Goal: Communication & Community: Connect with others

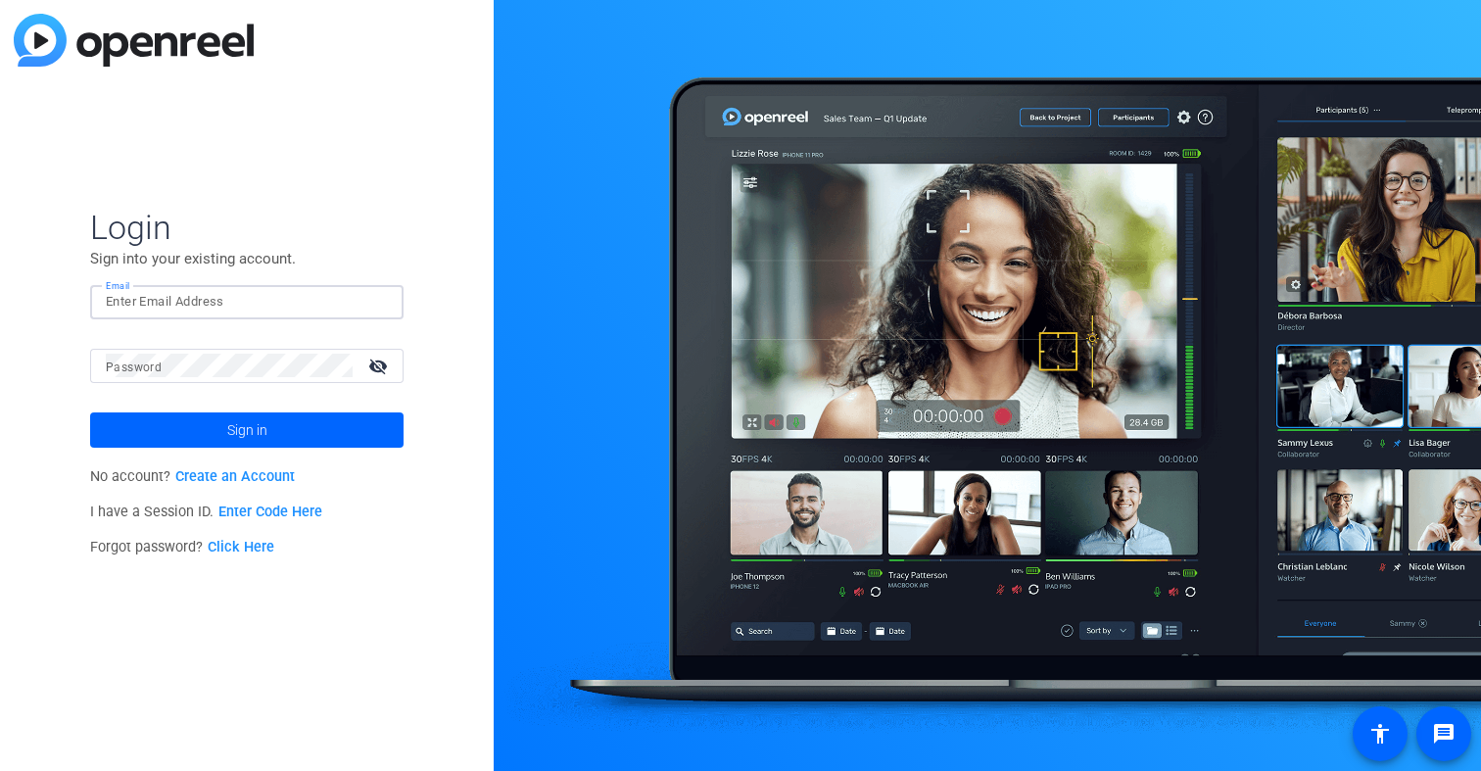
click at [226, 307] on input "Email" at bounding box center [247, 302] width 282 height 24
type input "[PERSON_NAME][EMAIL_ADDRESS][DOMAIN_NAME]"
click at [90, 412] on button "Sign in" at bounding box center [246, 429] width 313 height 35
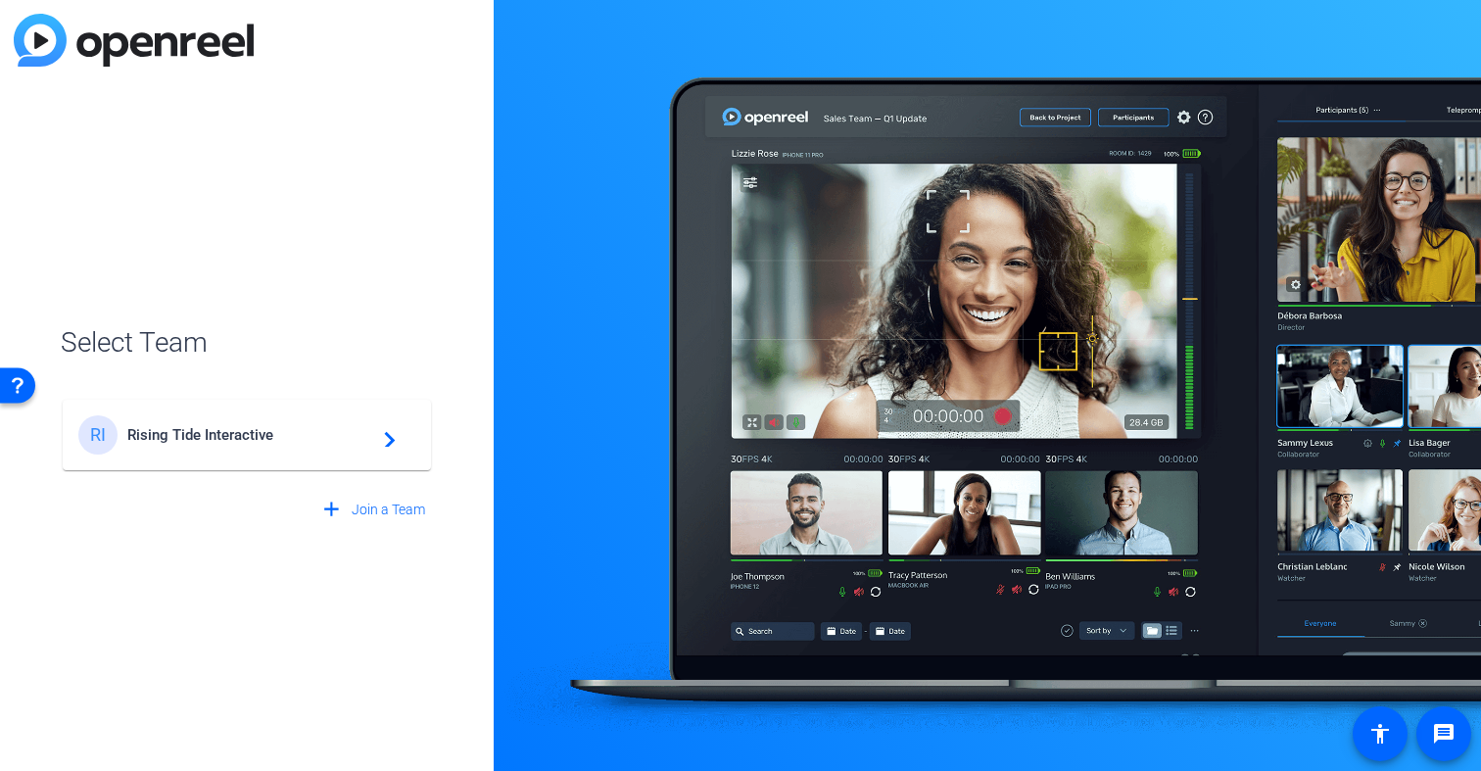
click at [147, 437] on span "Rising Tide Interactive" at bounding box center [249, 435] width 245 height 18
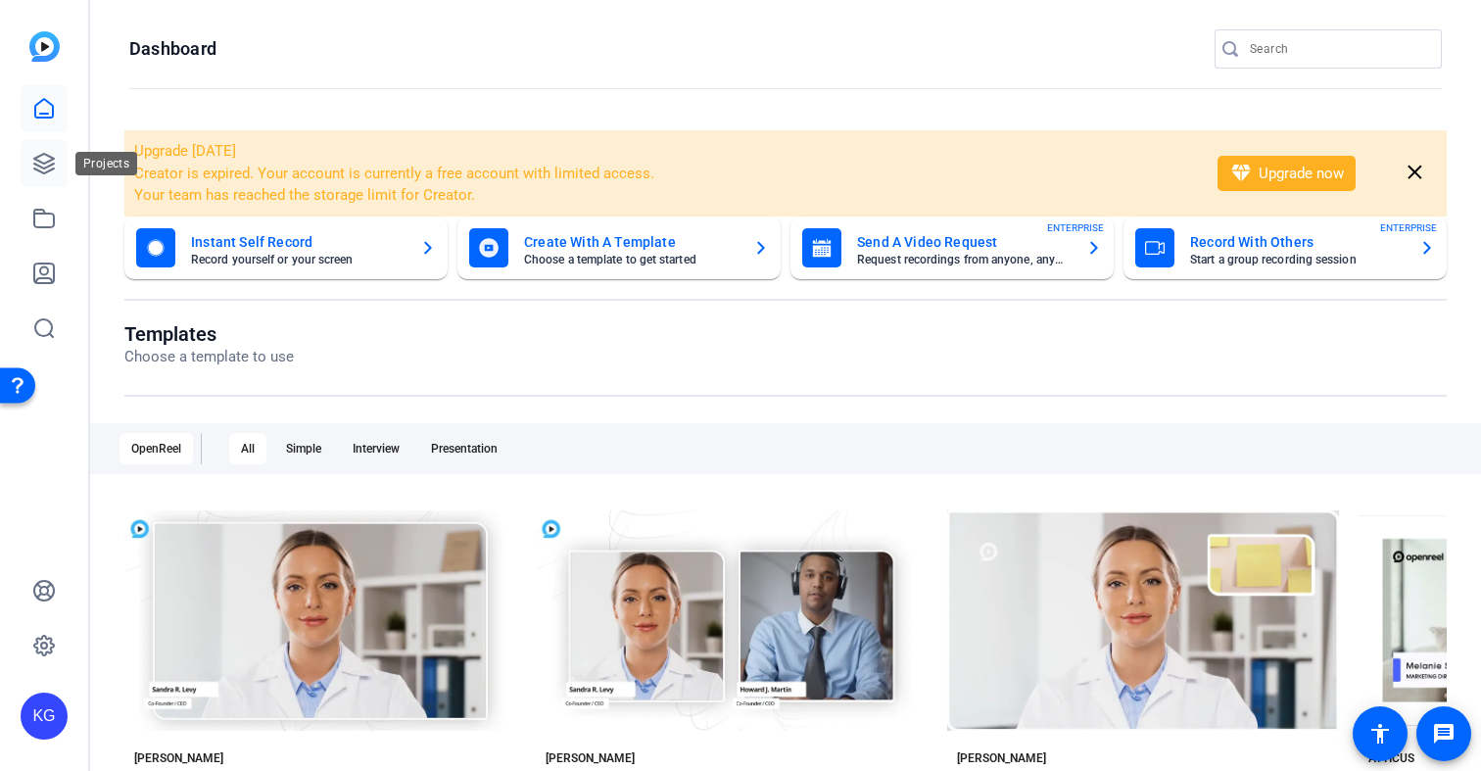
click at [40, 171] on icon at bounding box center [44, 164] width 20 height 20
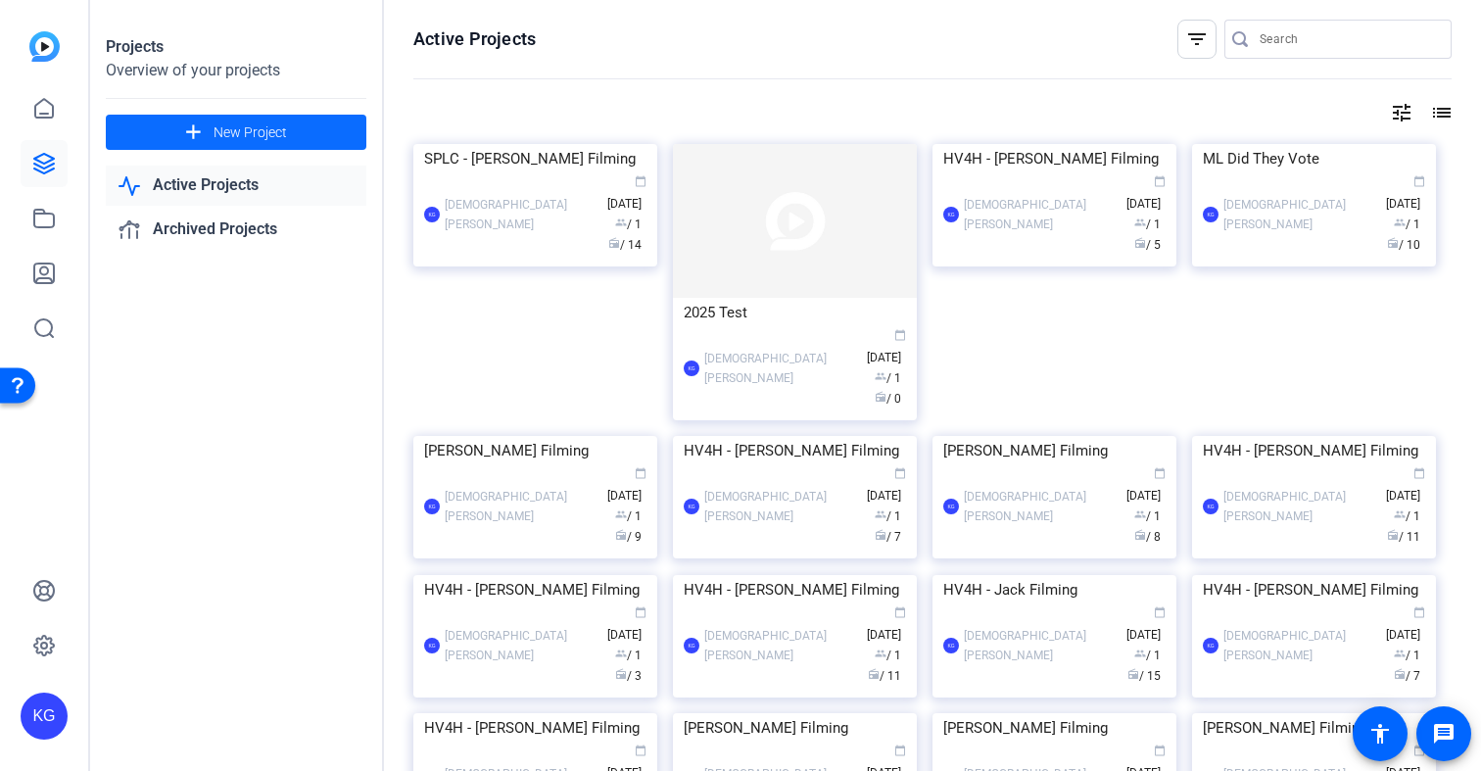
click at [273, 130] on span "New Project" at bounding box center [250, 132] width 73 height 21
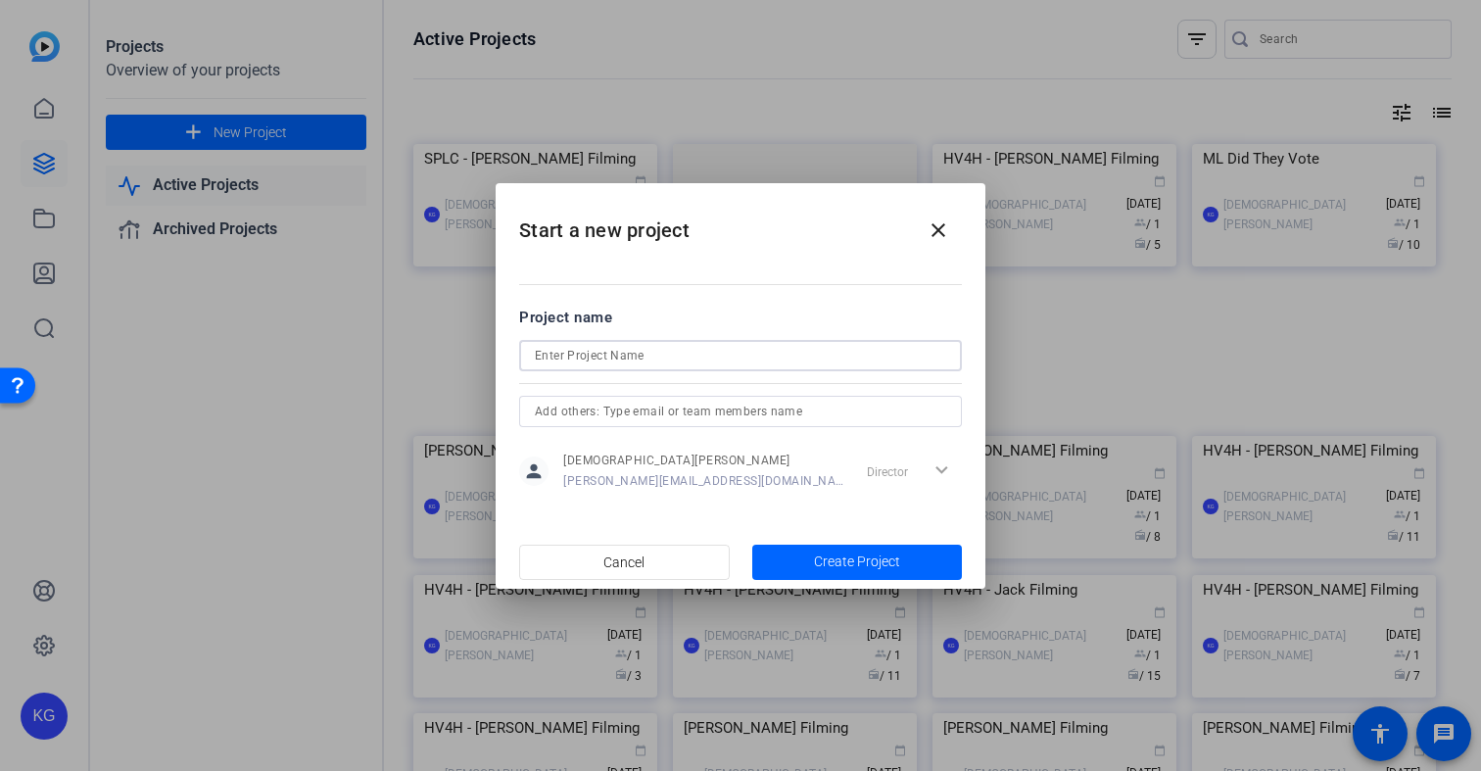
click at [574, 356] on input at bounding box center [740, 356] width 411 height 24
type input "[PERSON_NAME] Filming"
click at [875, 559] on span "Create Project" at bounding box center [857, 561] width 86 height 21
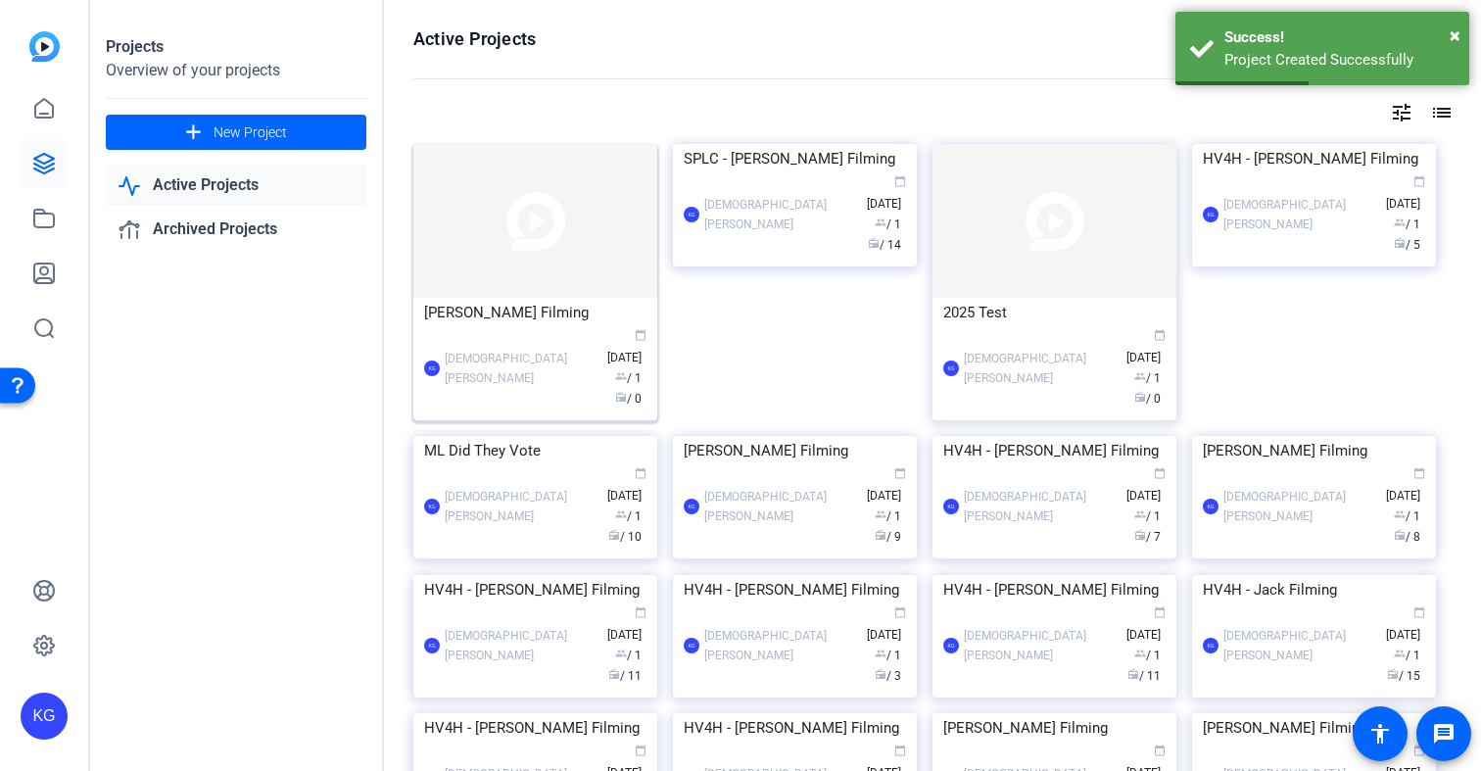
click at [488, 218] on img at bounding box center [535, 221] width 244 height 154
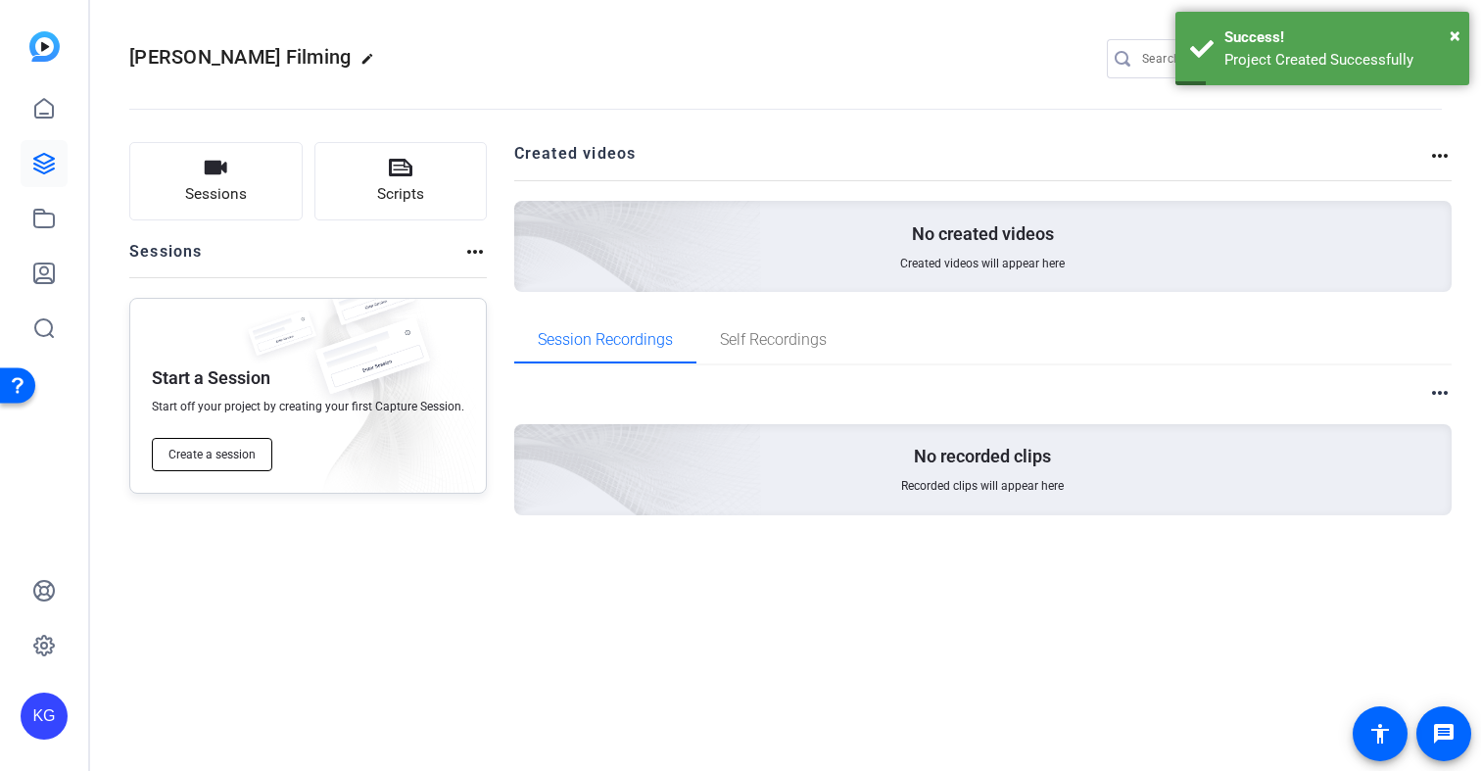
click at [229, 454] on span "Create a session" at bounding box center [211, 455] width 87 height 16
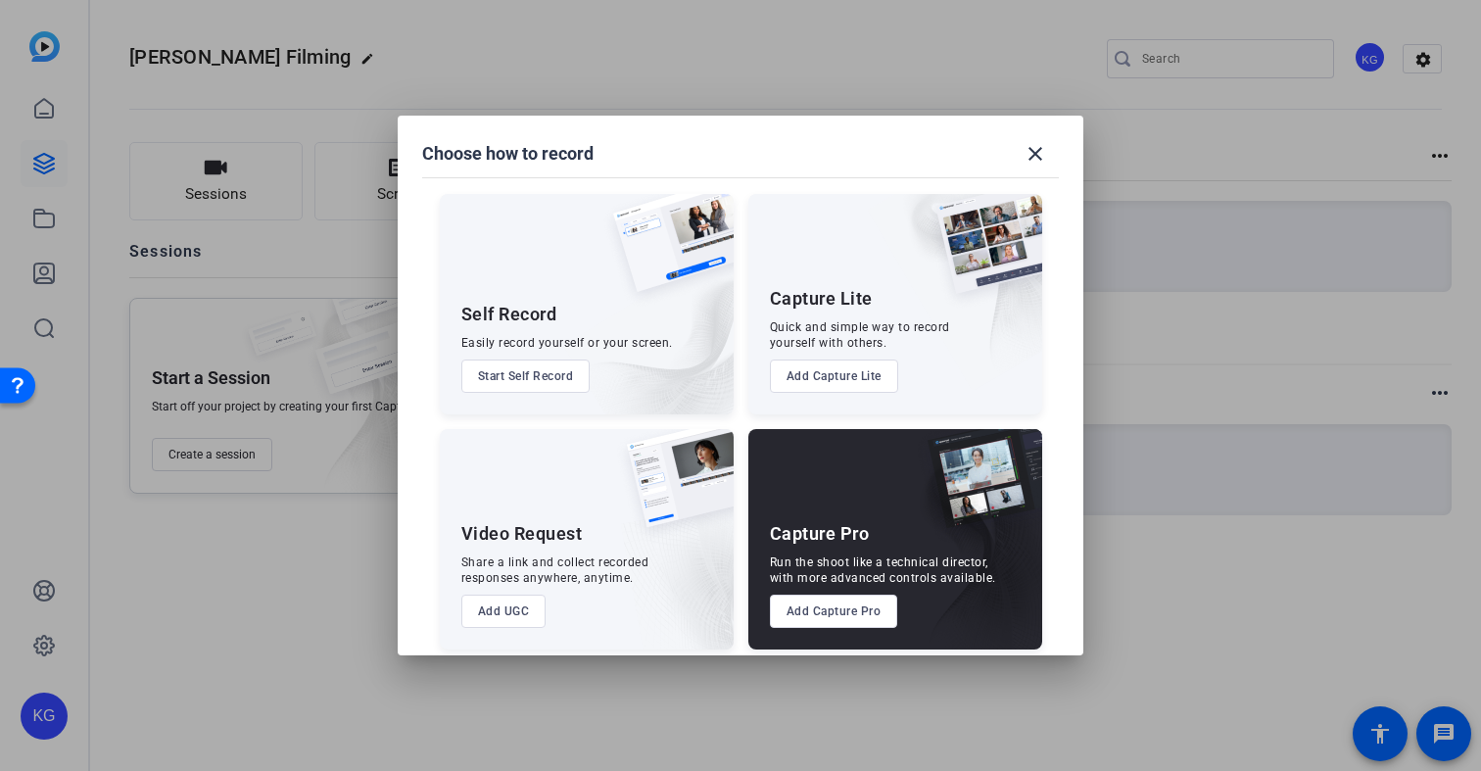
click at [833, 617] on button "Add Capture Pro" at bounding box center [834, 611] width 128 height 33
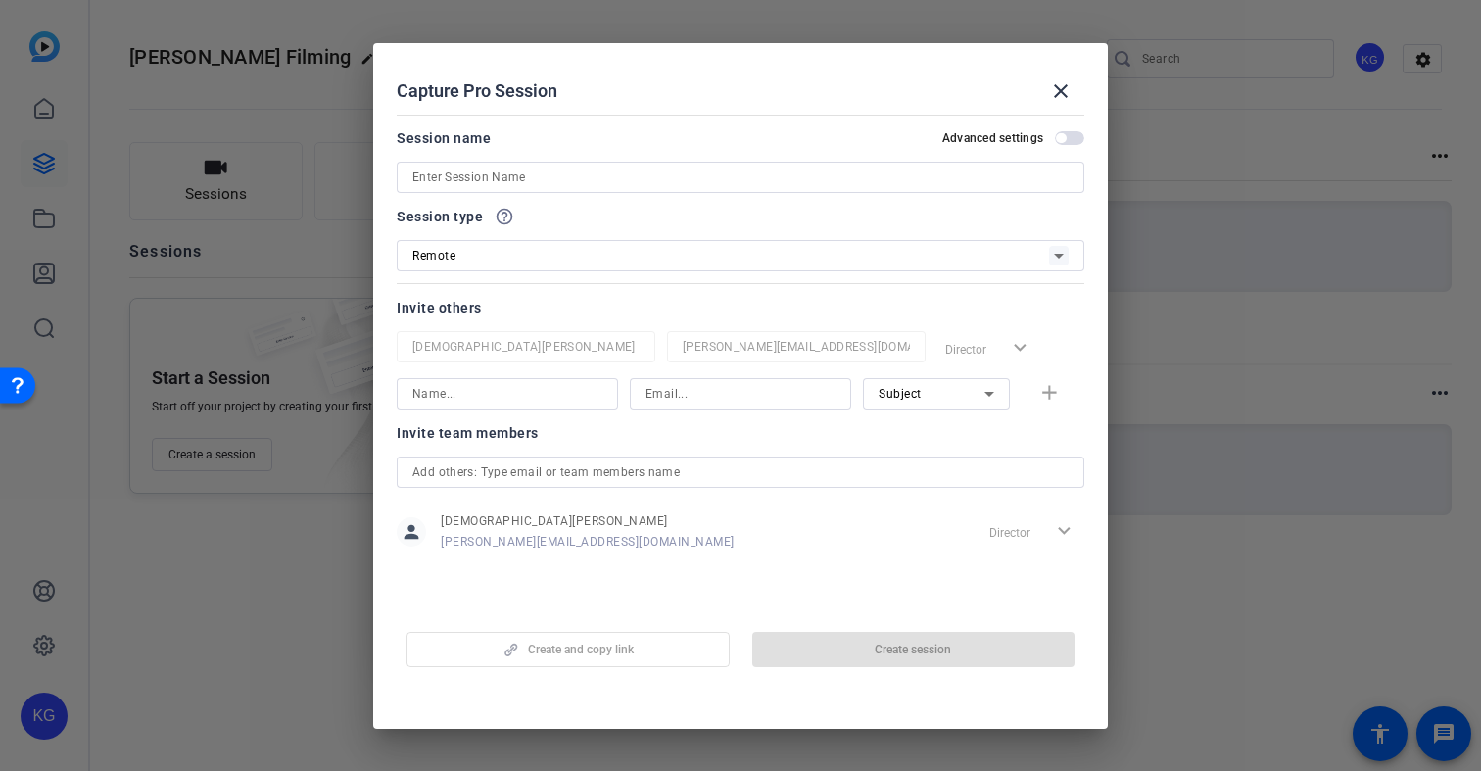
click at [578, 178] on input at bounding box center [740, 178] width 656 height 24
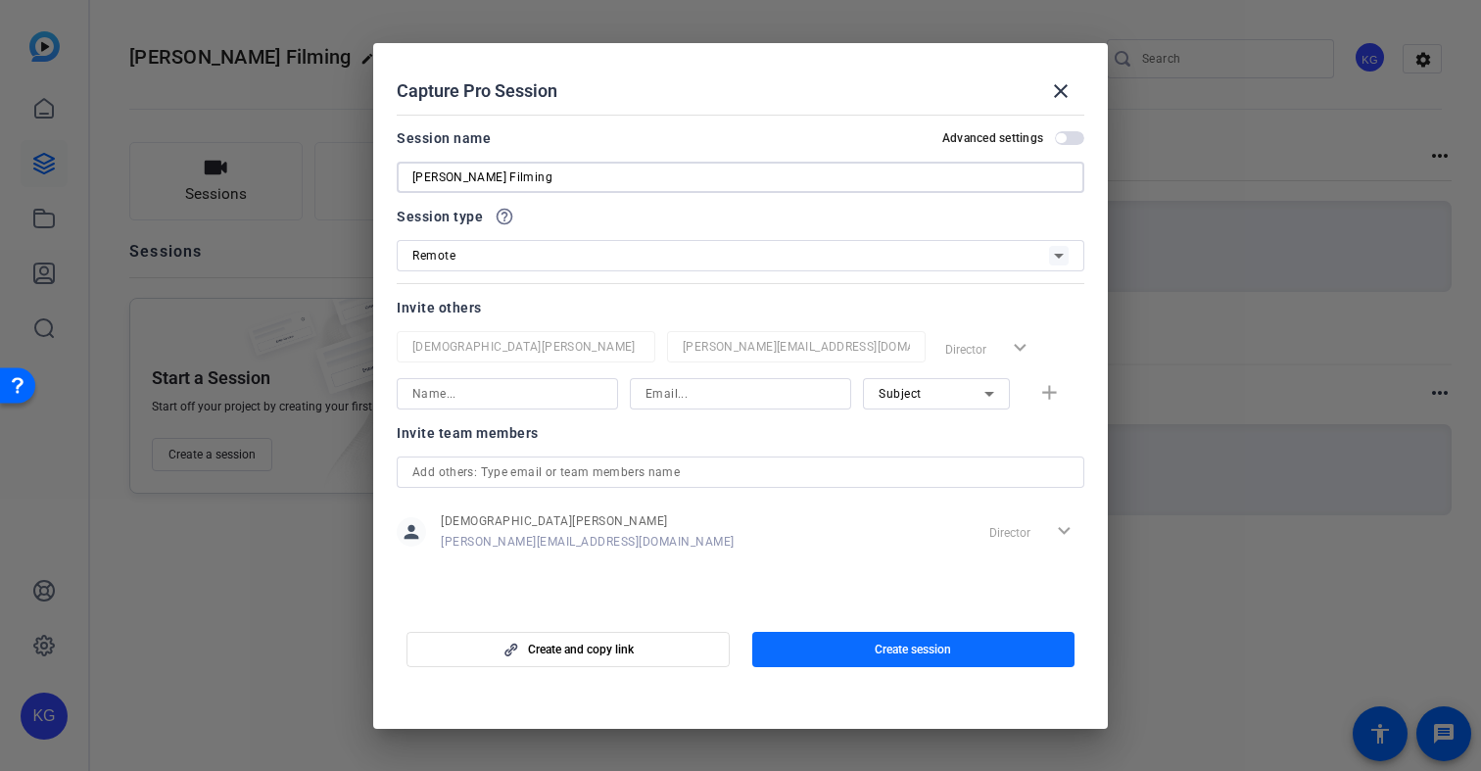
type input "[PERSON_NAME] Filming"
click at [1007, 651] on span "button" at bounding box center [913, 649] width 323 height 47
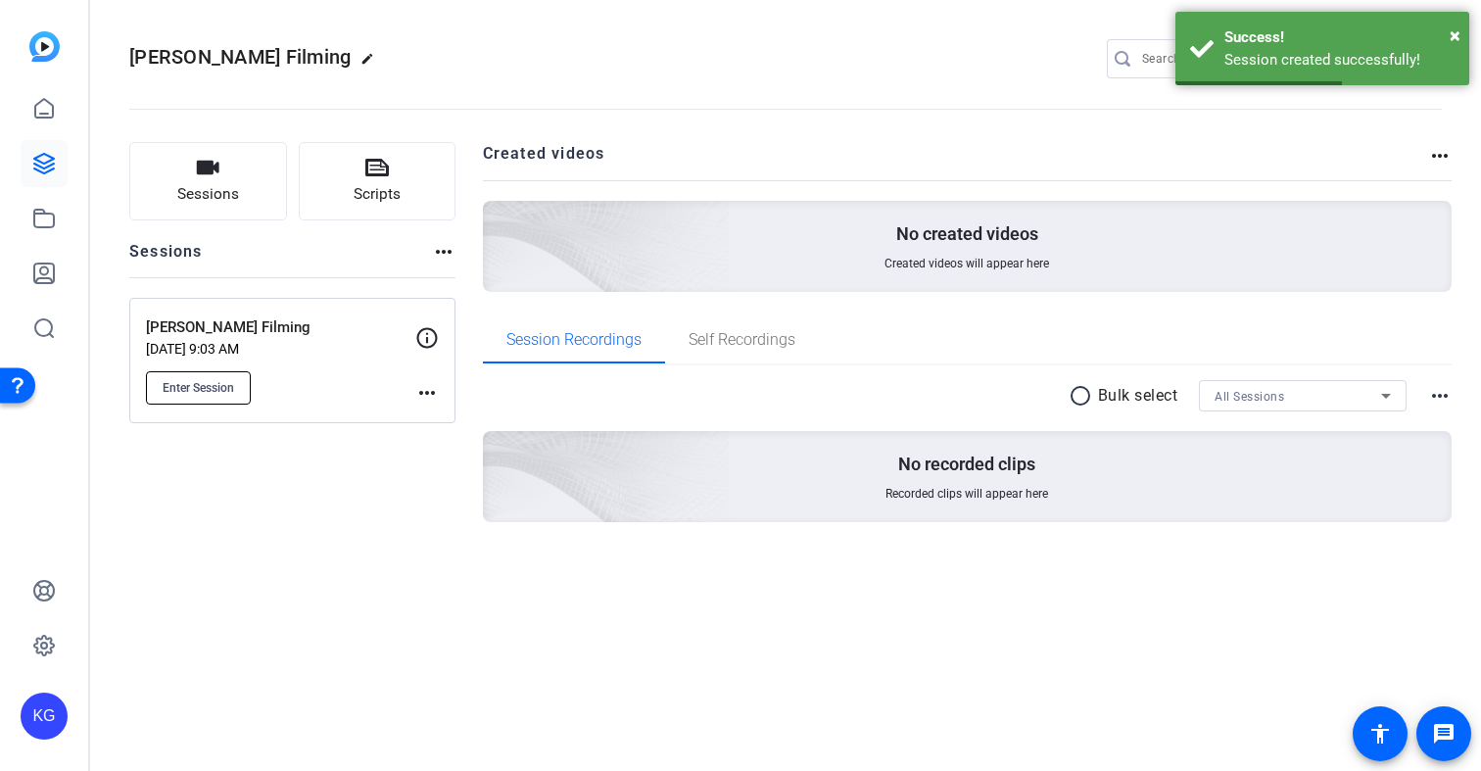
click at [199, 384] on span "Enter Session" at bounding box center [198, 388] width 71 height 16
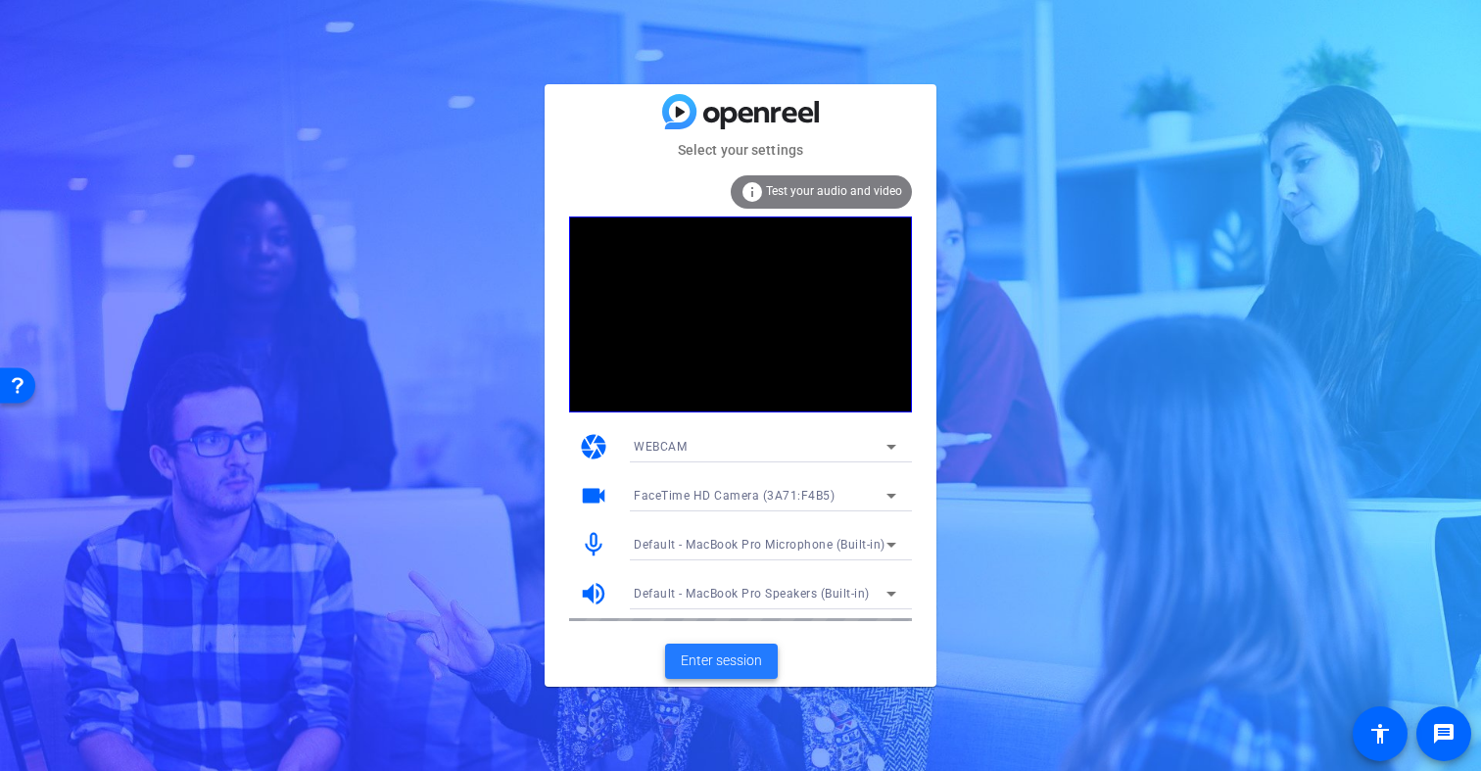
click at [710, 666] on span "Enter session" at bounding box center [721, 660] width 81 height 21
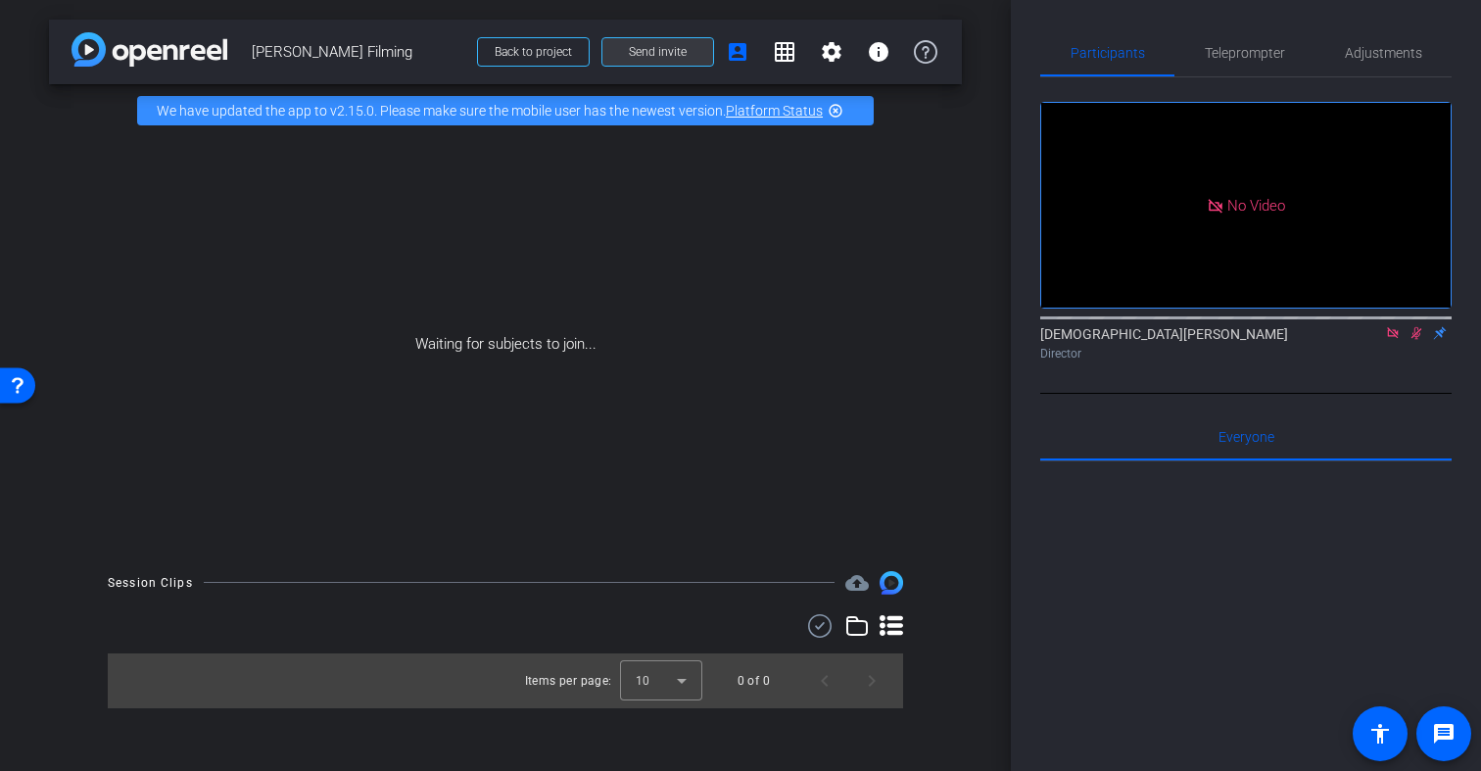
click at [682, 53] on span "Send invite" at bounding box center [658, 52] width 58 height 16
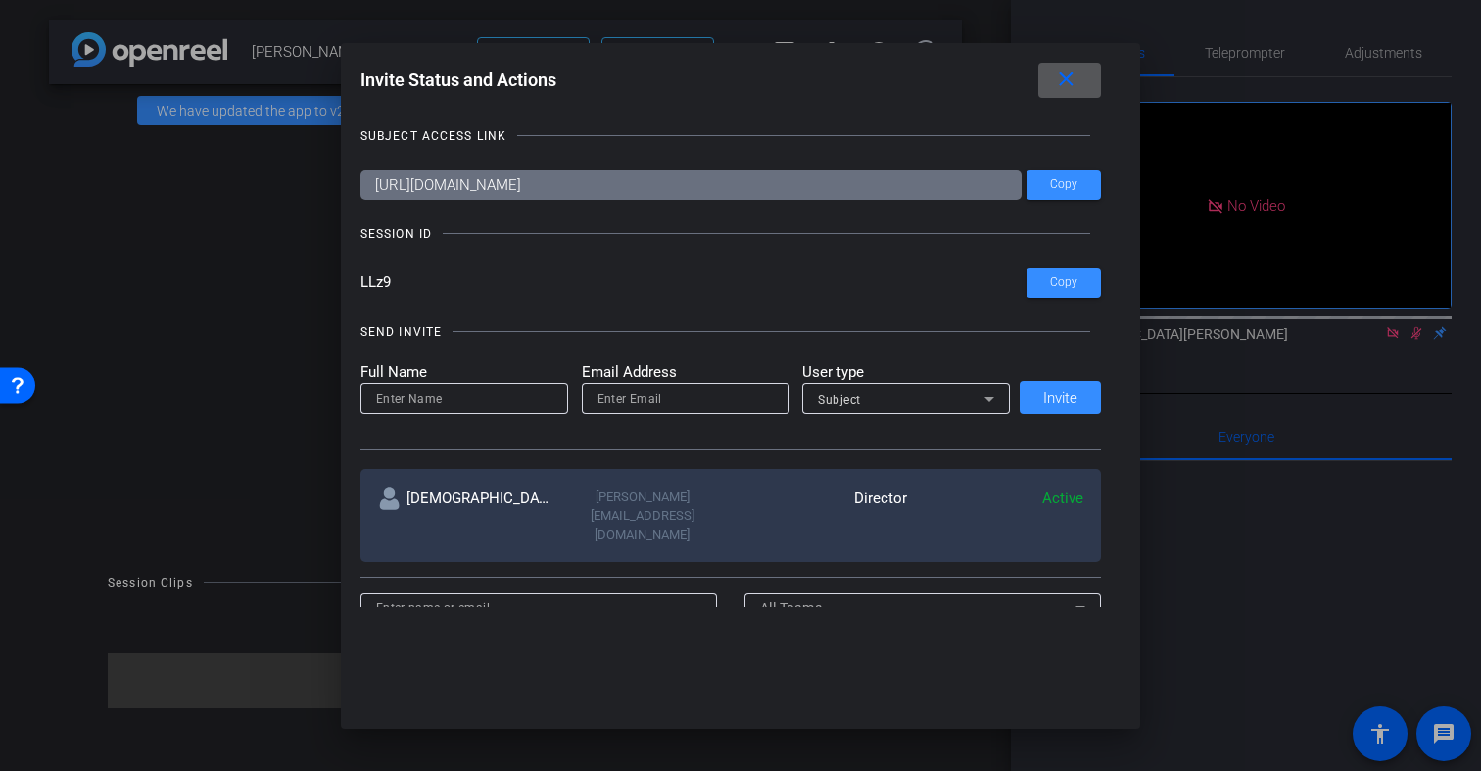
click at [426, 402] on input at bounding box center [464, 399] width 176 height 24
type input "Eli"
click at [611, 404] on input "email" at bounding box center [685, 399] width 176 height 24
type input "Kaplan@risingtideinteractive.com"
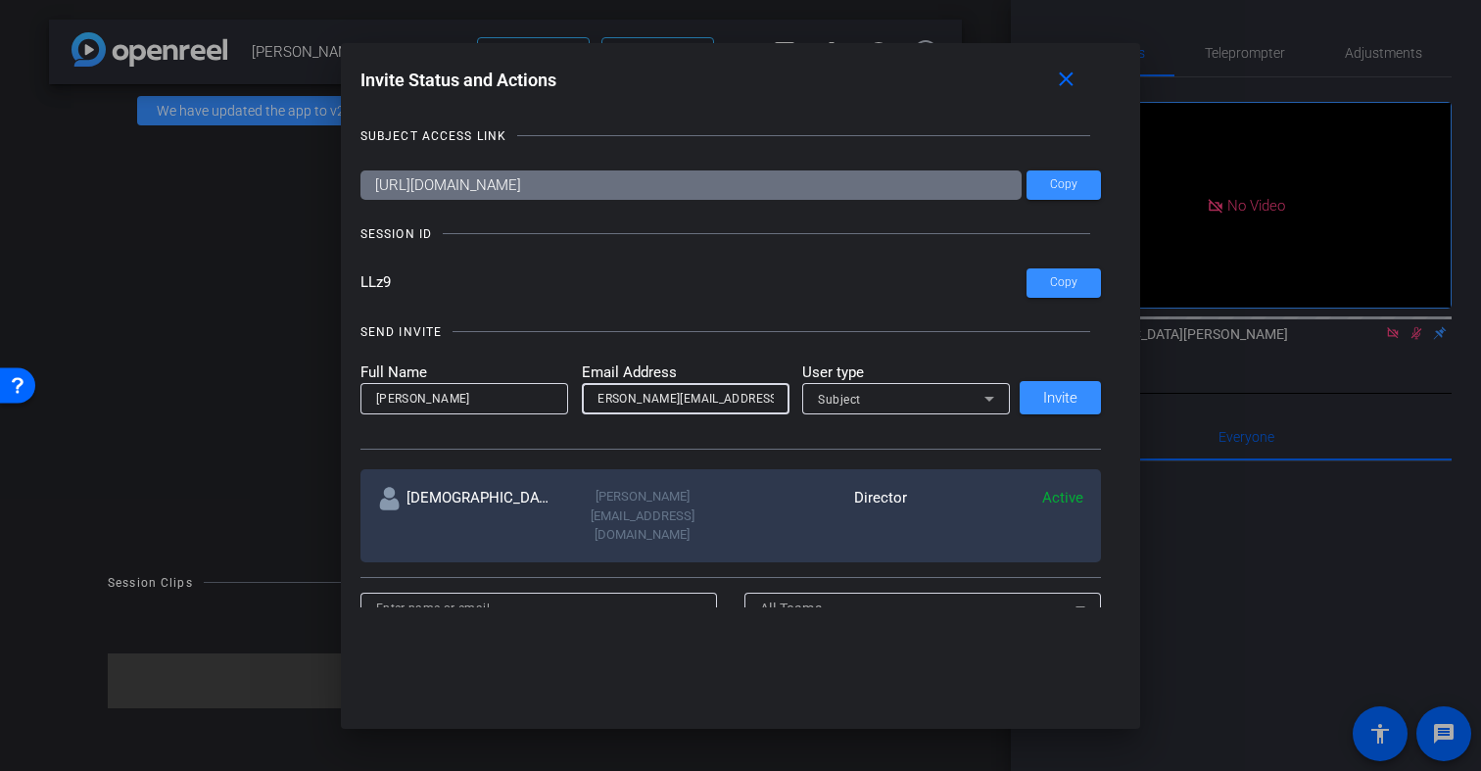
click at [893, 405] on div "Subject" at bounding box center [901, 399] width 167 height 24
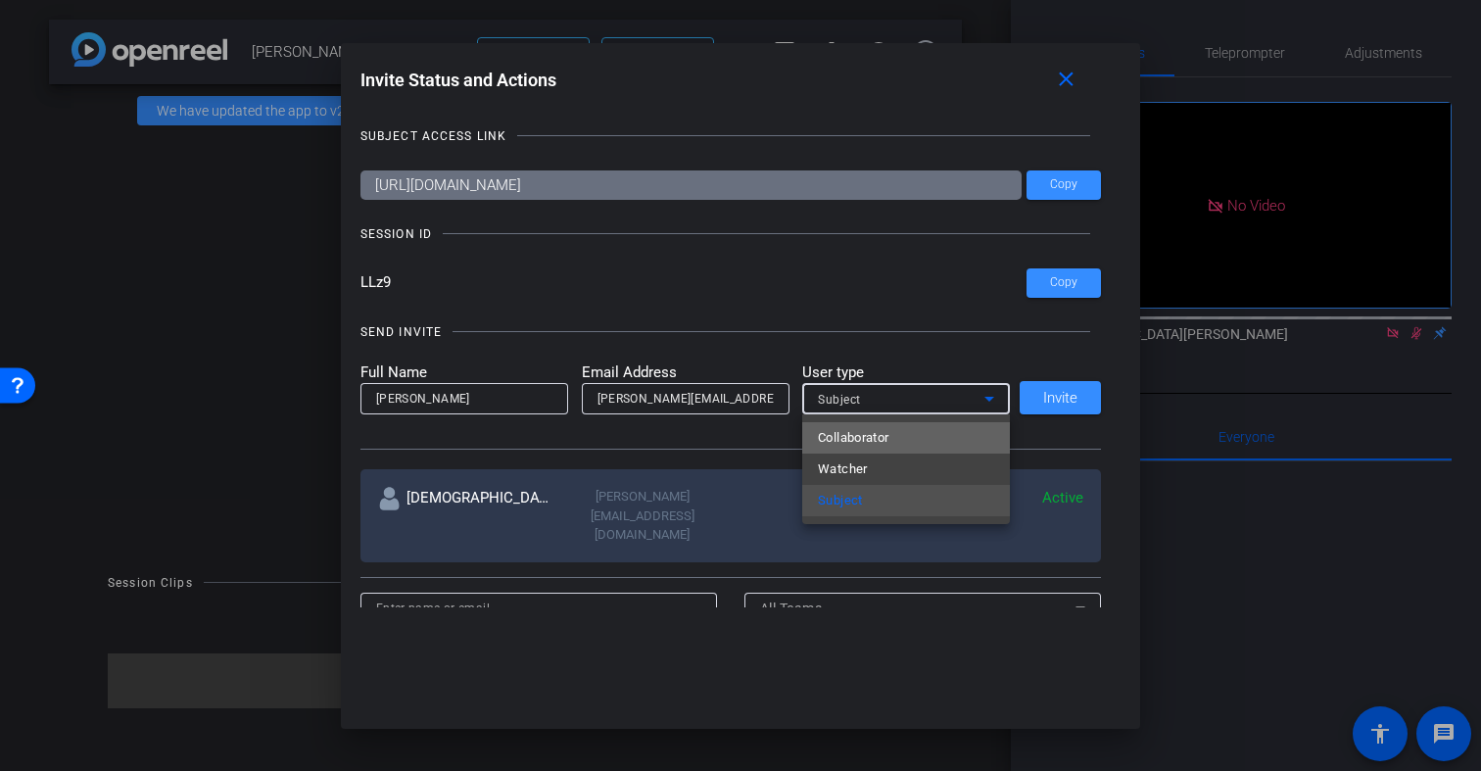
click at [882, 442] on span "Collaborator" at bounding box center [853, 438] width 71 height 24
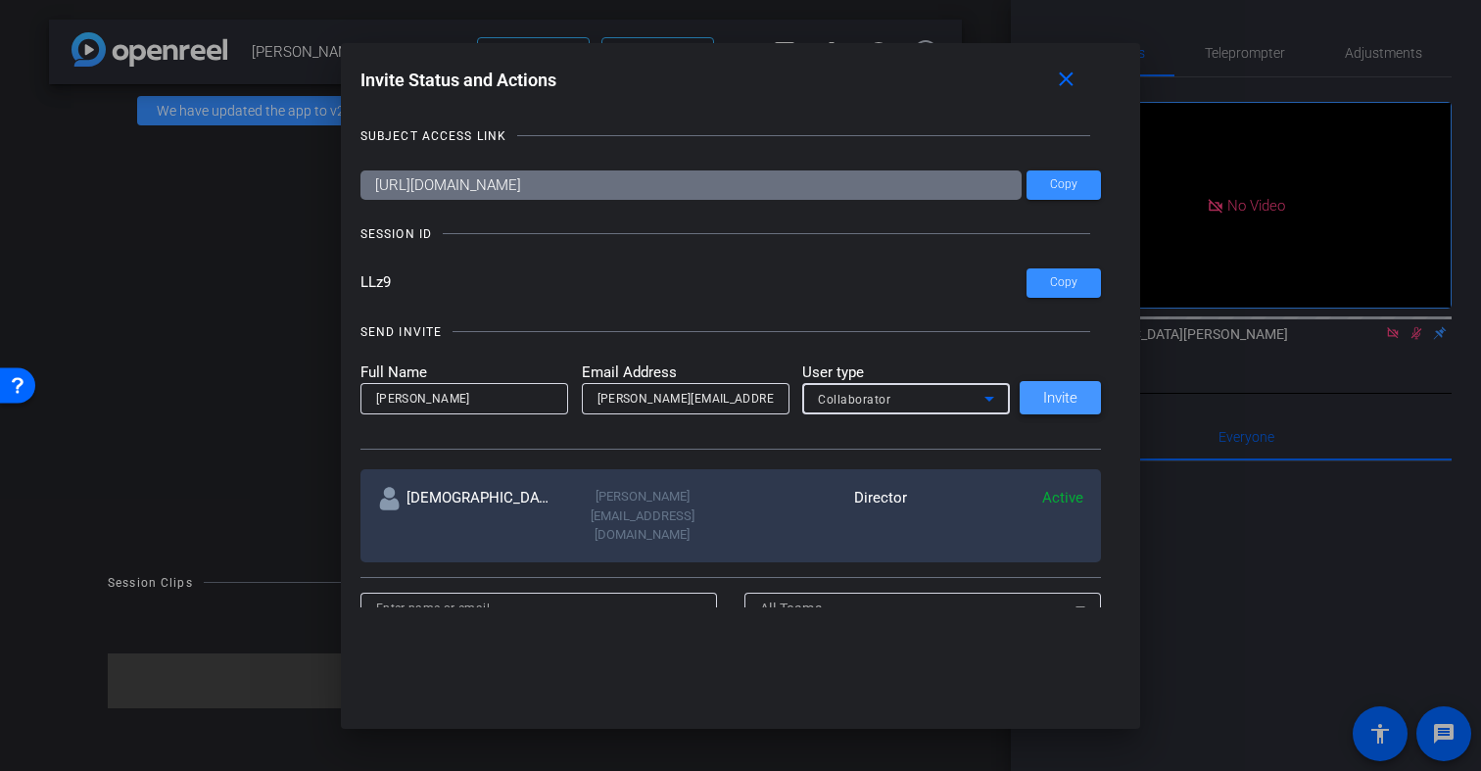
click at [1066, 406] on span at bounding box center [1060, 397] width 81 height 47
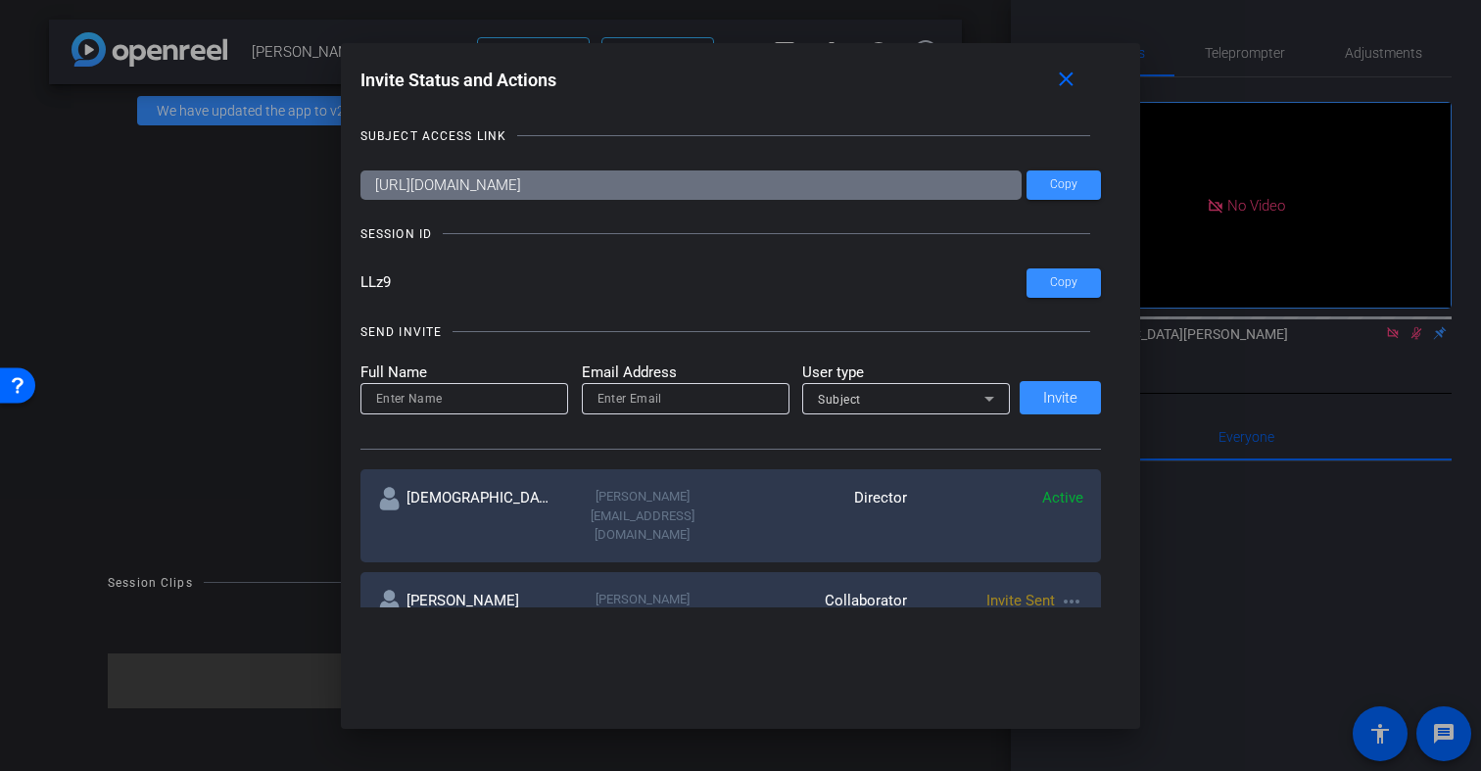
click at [448, 394] on input at bounding box center [464, 399] width 176 height 24
type input "Steph"
click at [625, 399] on input "email" at bounding box center [685, 399] width 176 height 24
type input "sdensberger@risingtideinteractive.com"
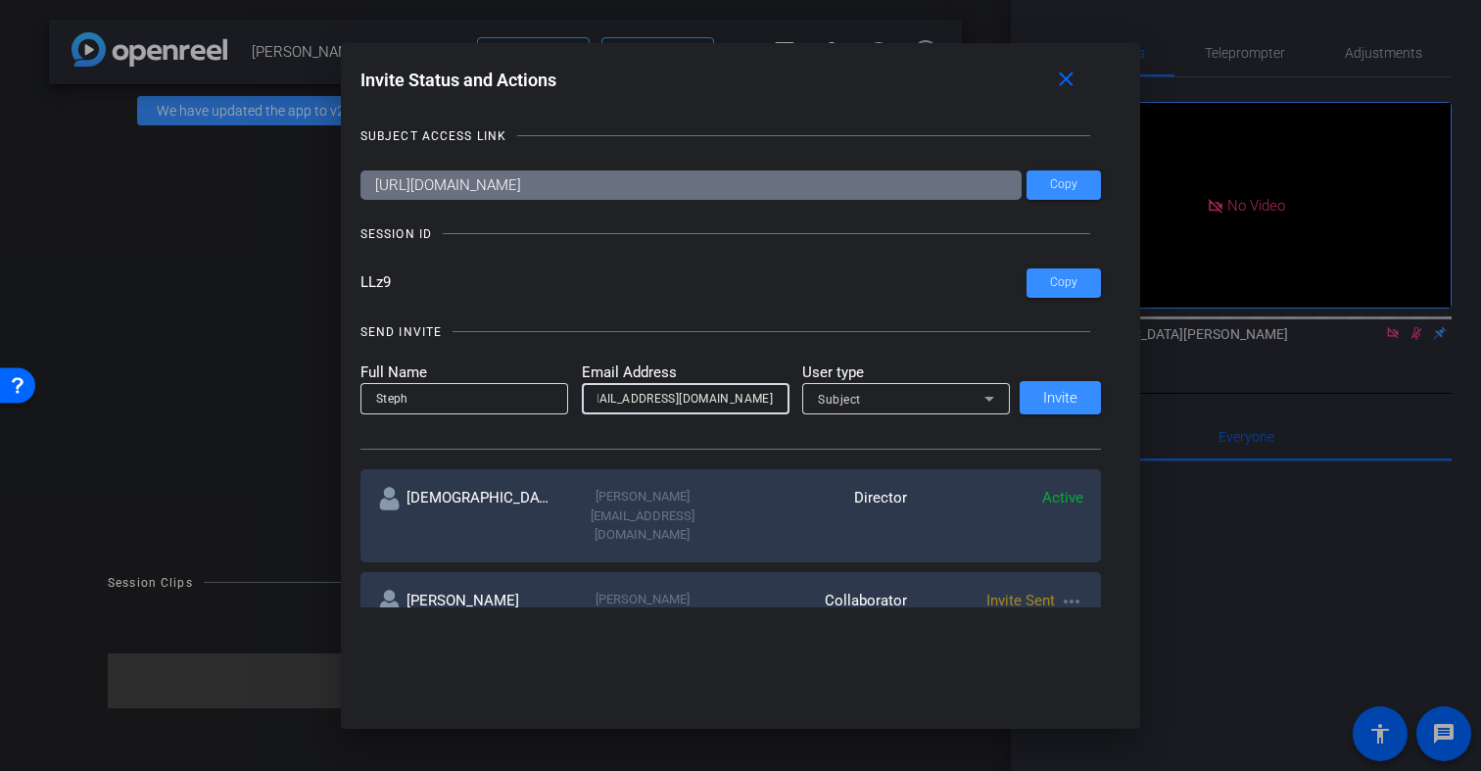
click at [967, 405] on div "Subject" at bounding box center [901, 399] width 167 height 24
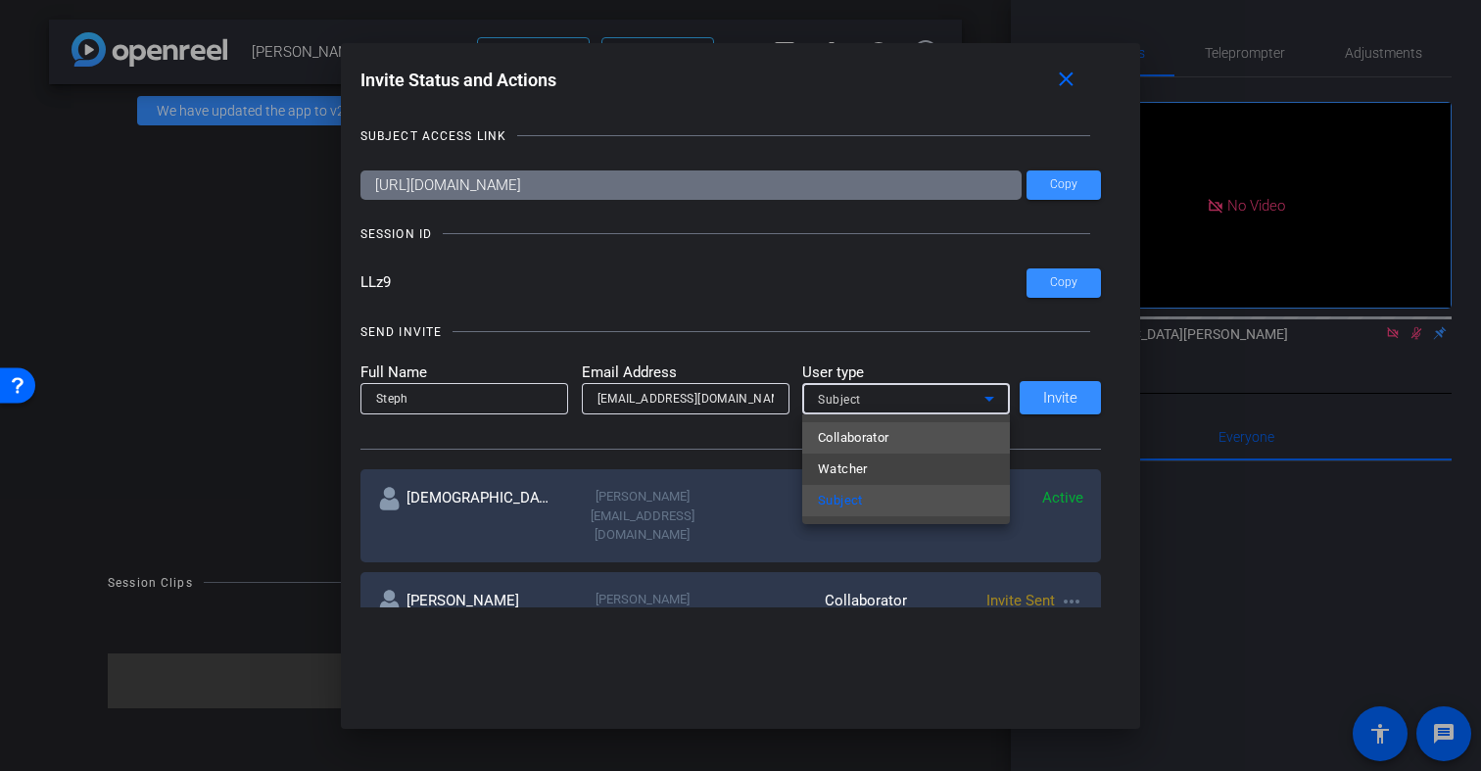
click at [920, 439] on mat-option "Collaborator" at bounding box center [906, 437] width 208 height 31
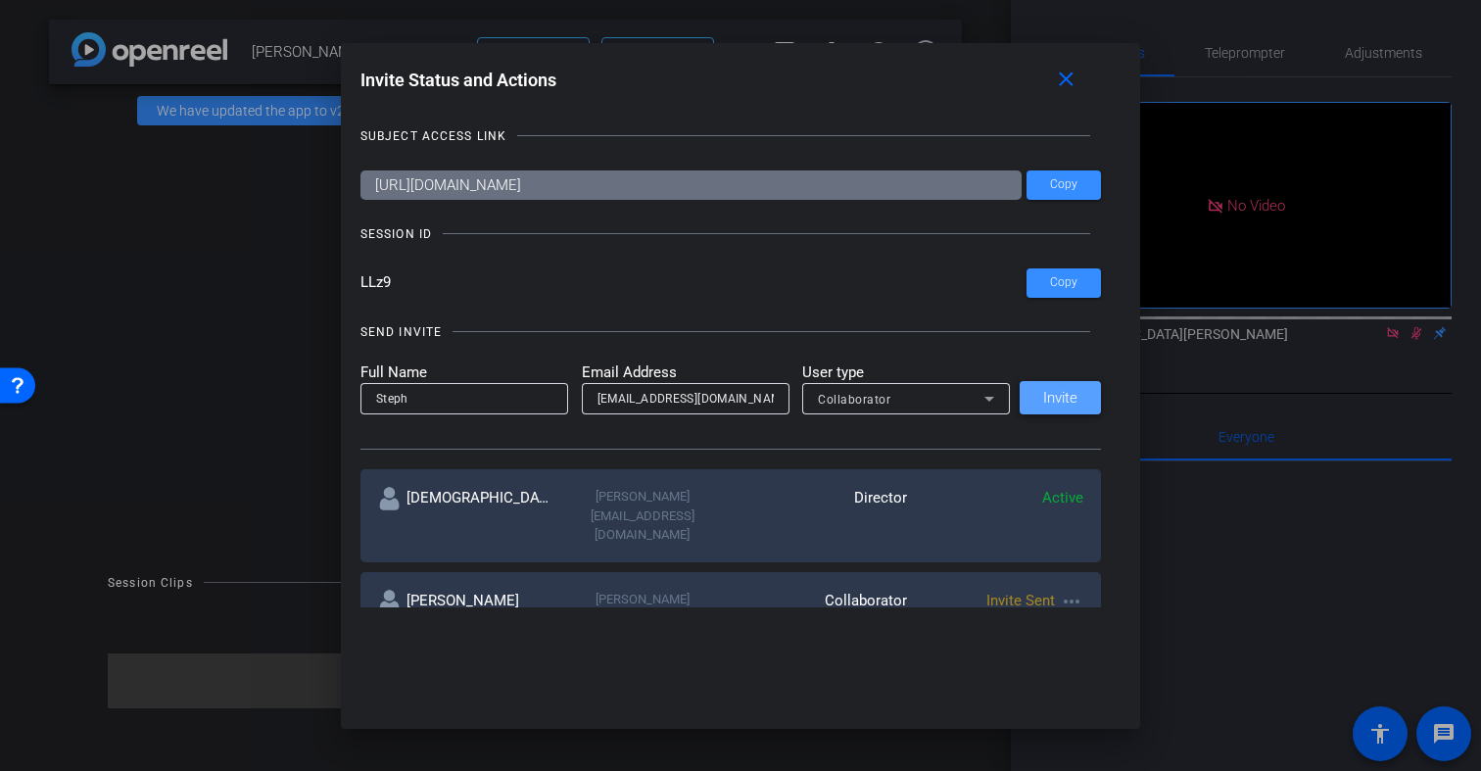
click at [1056, 404] on span "Invite" at bounding box center [1060, 398] width 34 height 15
click at [419, 396] on input at bounding box center [464, 399] width 176 height 24
type input "[PERSON_NAME]"
click at [615, 404] on input "email" at bounding box center [685, 399] width 176 height 24
paste input "rrauscher@upstreamventuresllc.com"
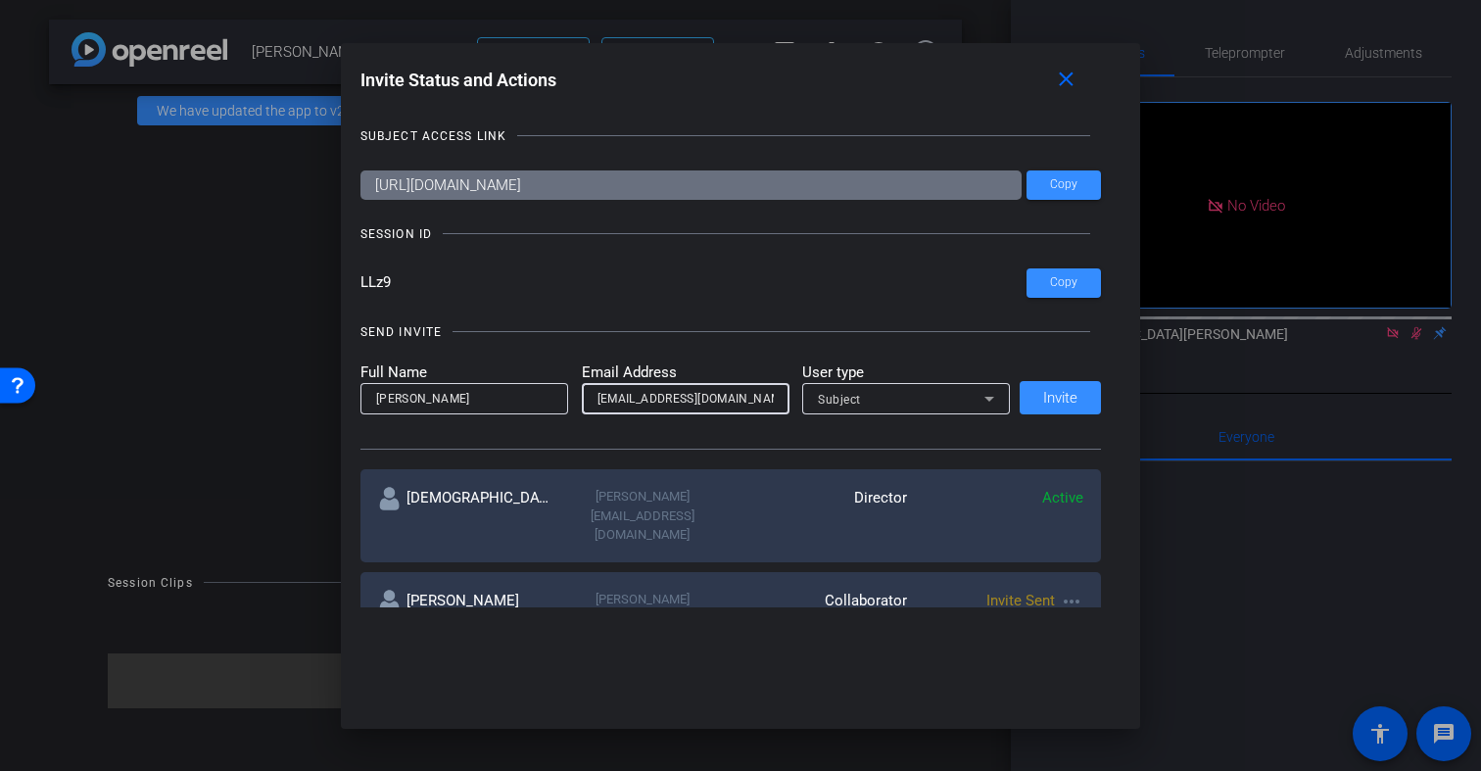
scroll to position [0, 28]
type input "rrauscher@upstreamventuresllc.com"
click at [1061, 401] on span "Invite" at bounding box center [1060, 398] width 34 height 15
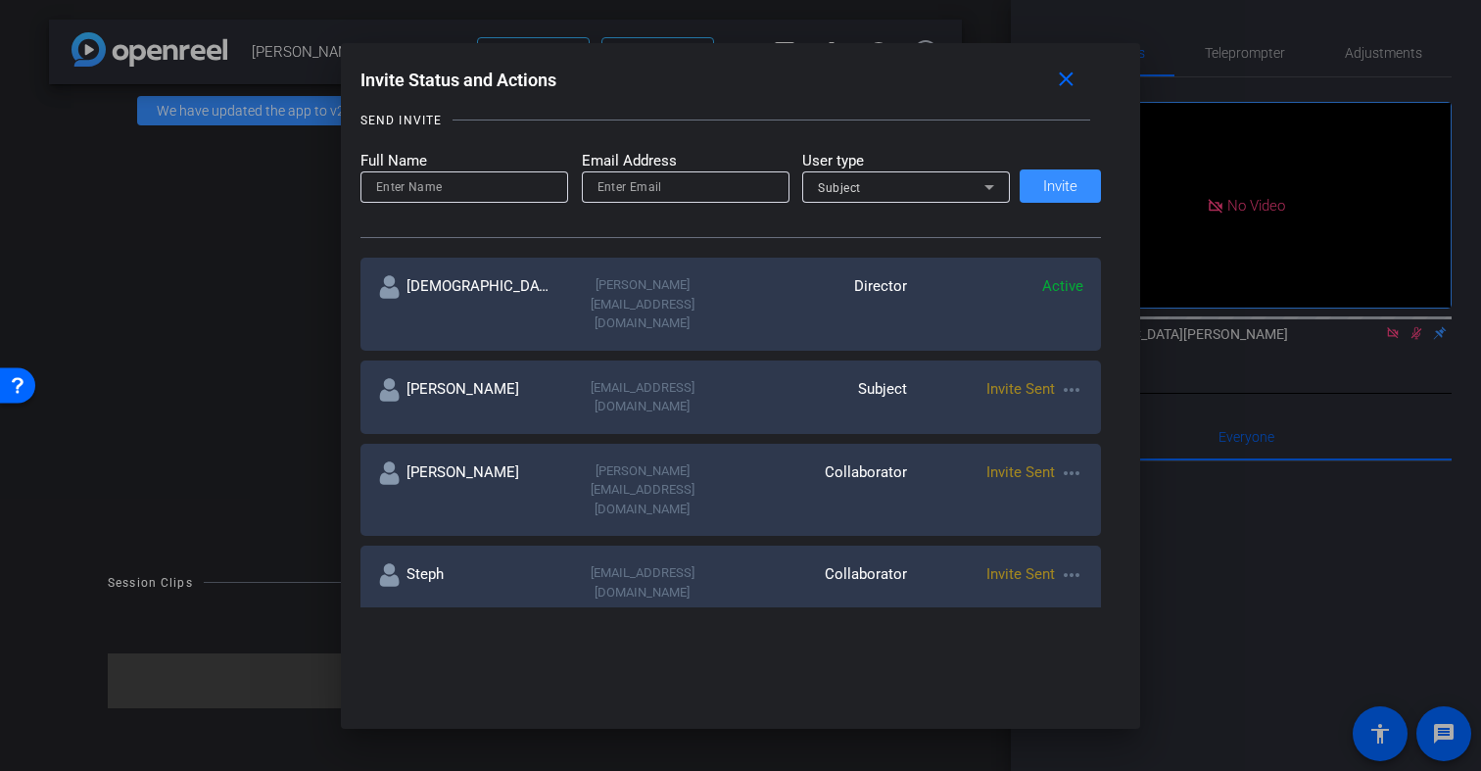
scroll to position [224, 0]
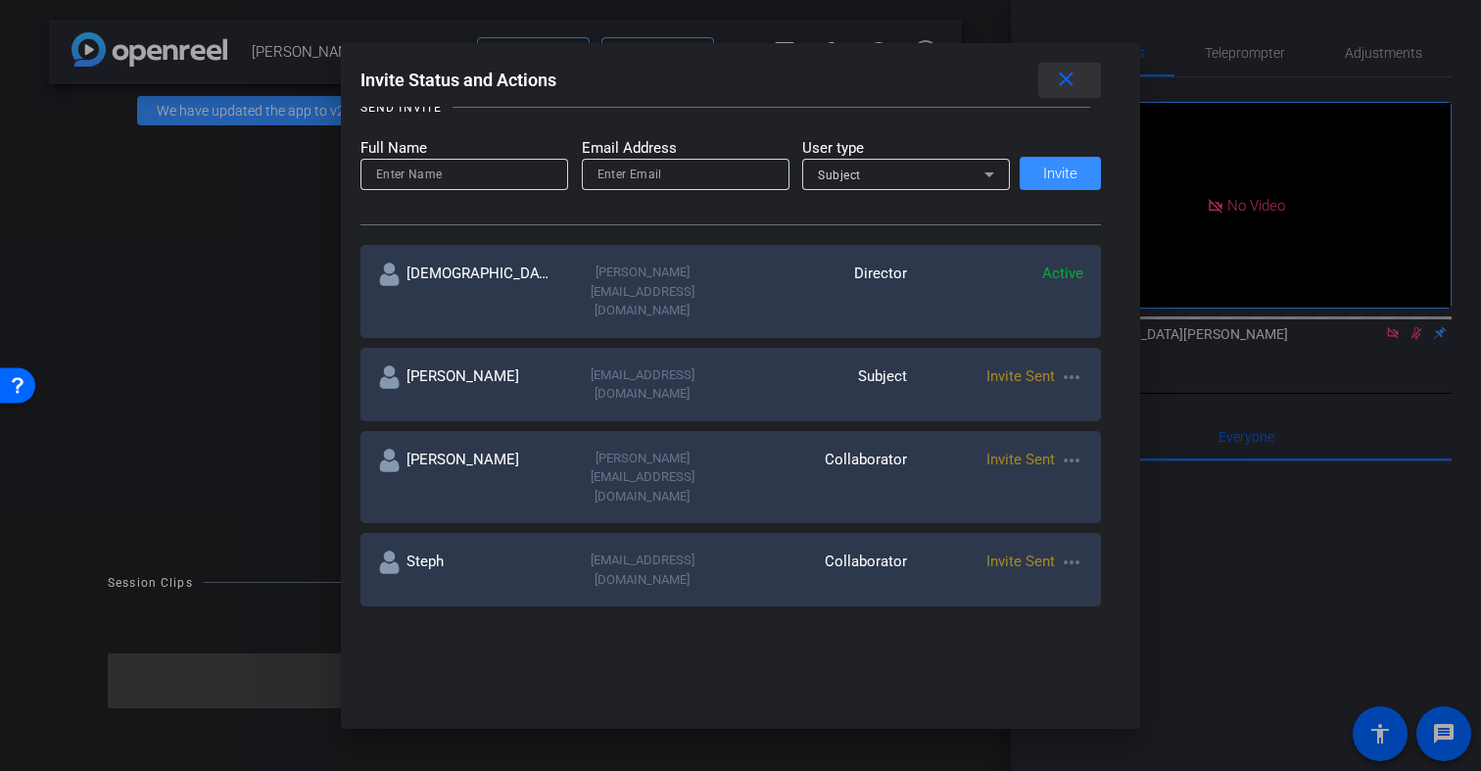
click at [1071, 81] on mat-icon "close" at bounding box center [1066, 80] width 24 height 24
